Goal: Task Accomplishment & Management: Use online tool/utility

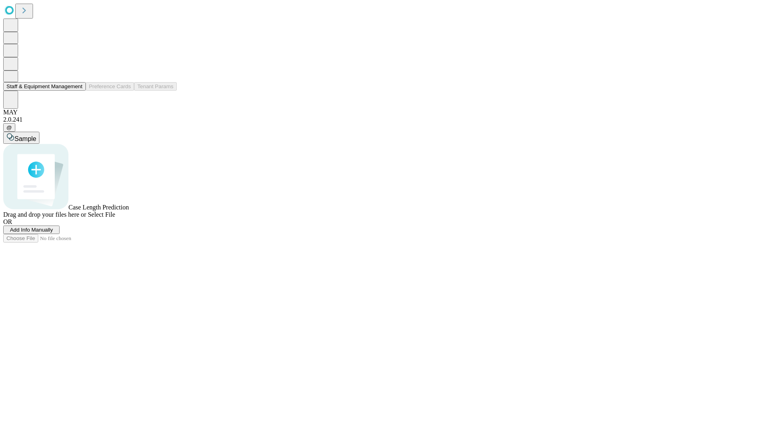
click at [77, 91] on button "Staff & Equipment Management" at bounding box center [44, 86] width 83 height 8
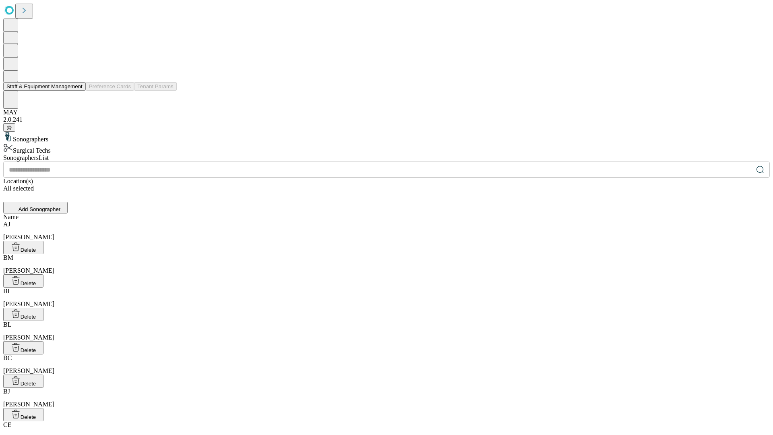
click at [77, 91] on button "Staff & Equipment Management" at bounding box center [44, 86] width 83 height 8
